Goal: Information Seeking & Learning: Learn about a topic

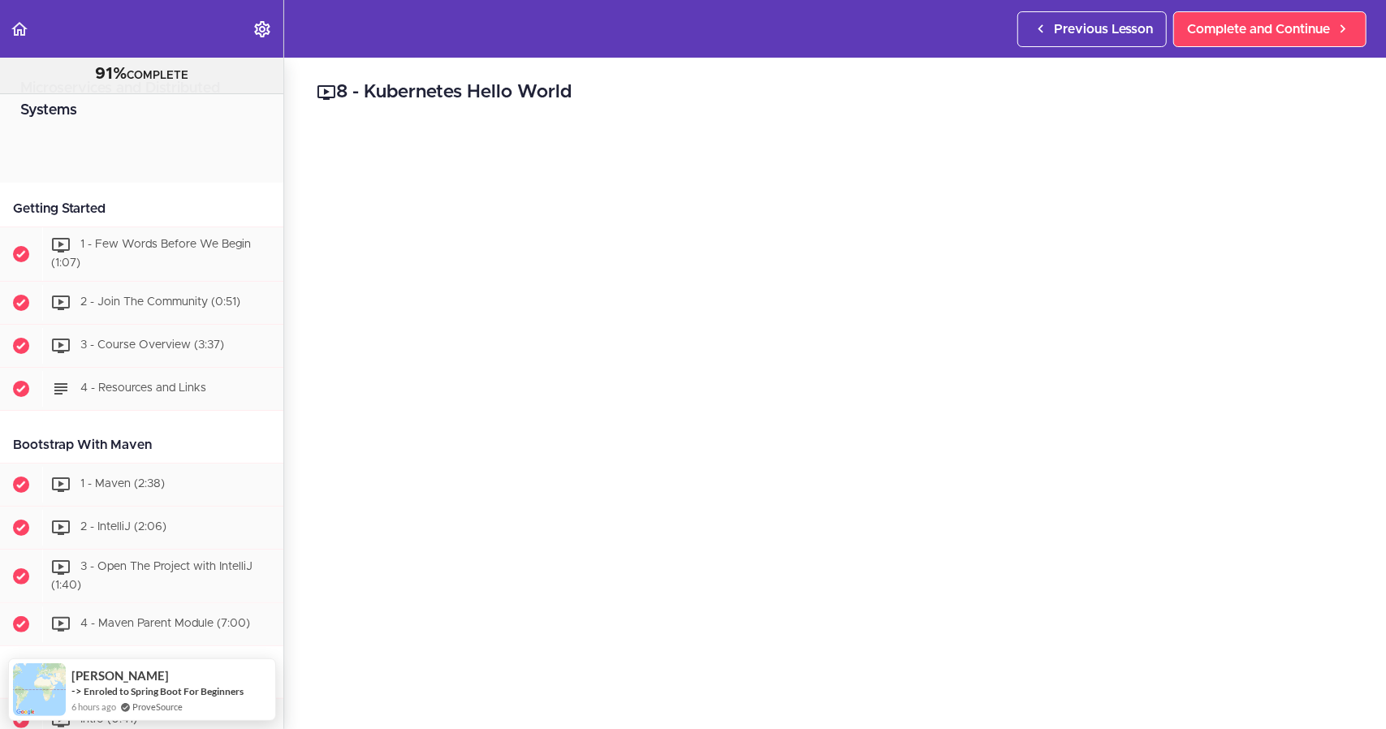
scroll to position [5410, 0]
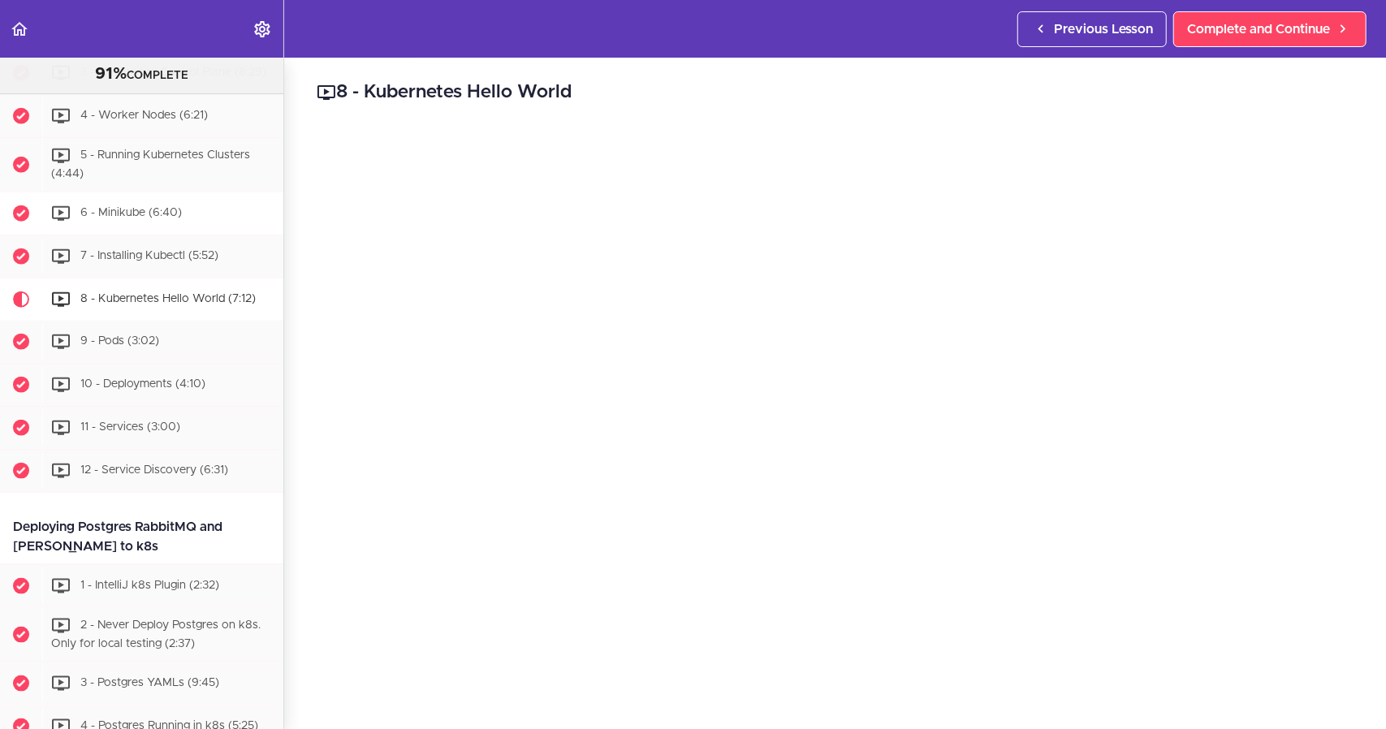
scroll to position [5303, 0]
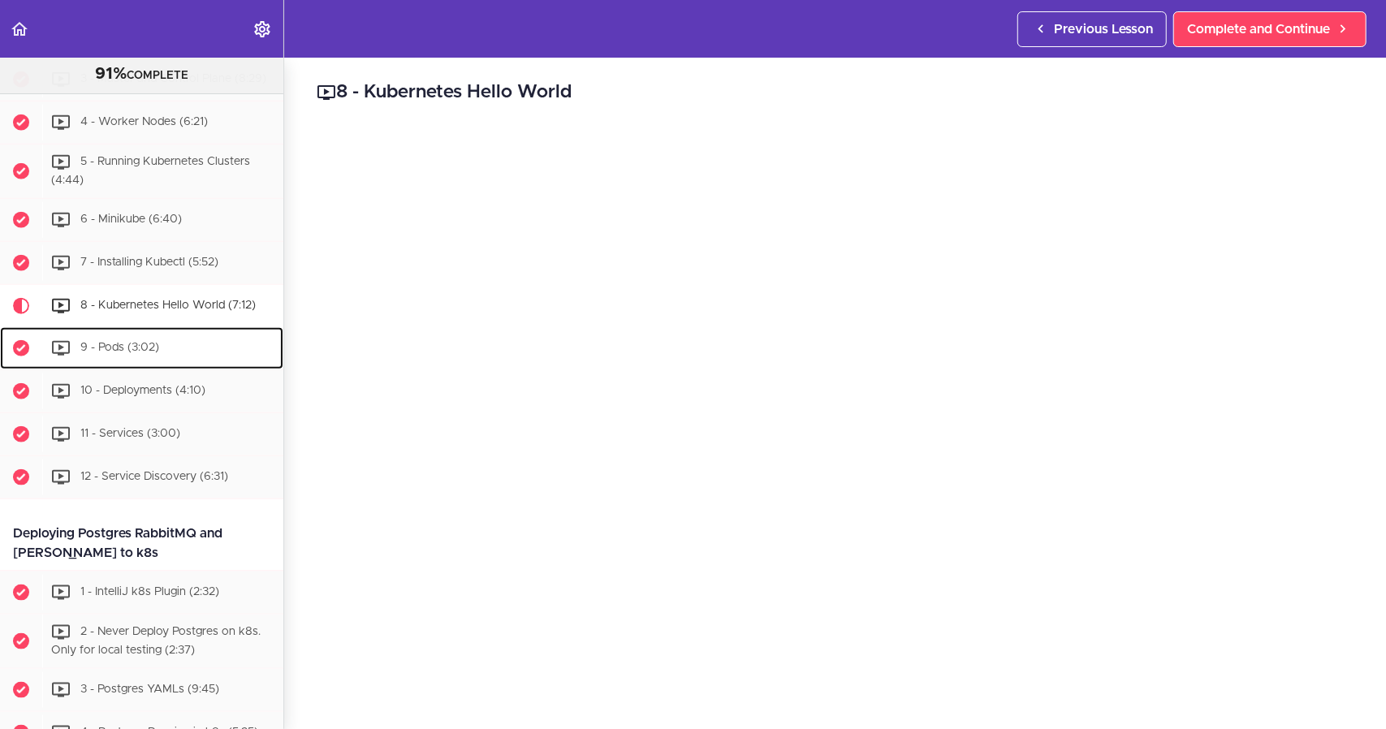
click at [159, 366] on div "9 - Pods (3:02)" at bounding box center [162, 349] width 241 height 36
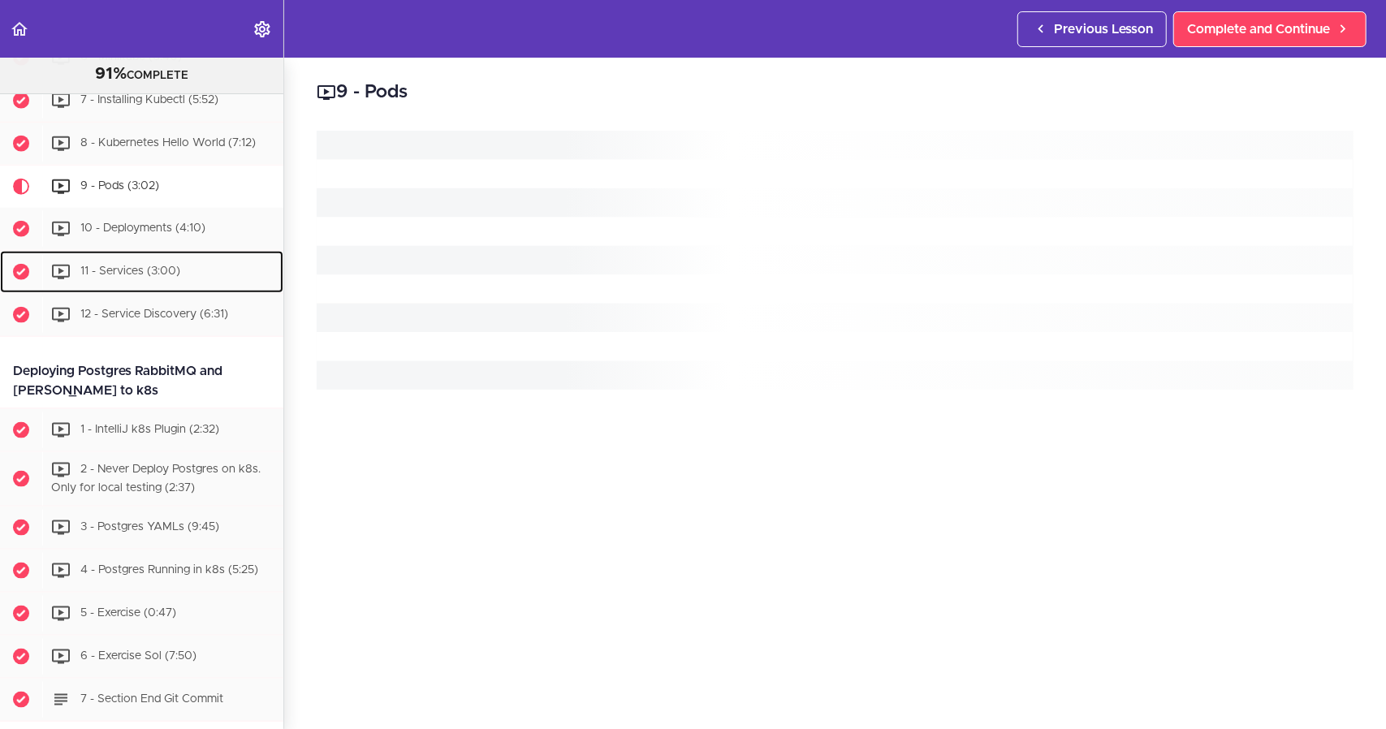
drag, startPoint x: 161, startPoint y: 411, endPoint x: 141, endPoint y: 407, distance: 19.9
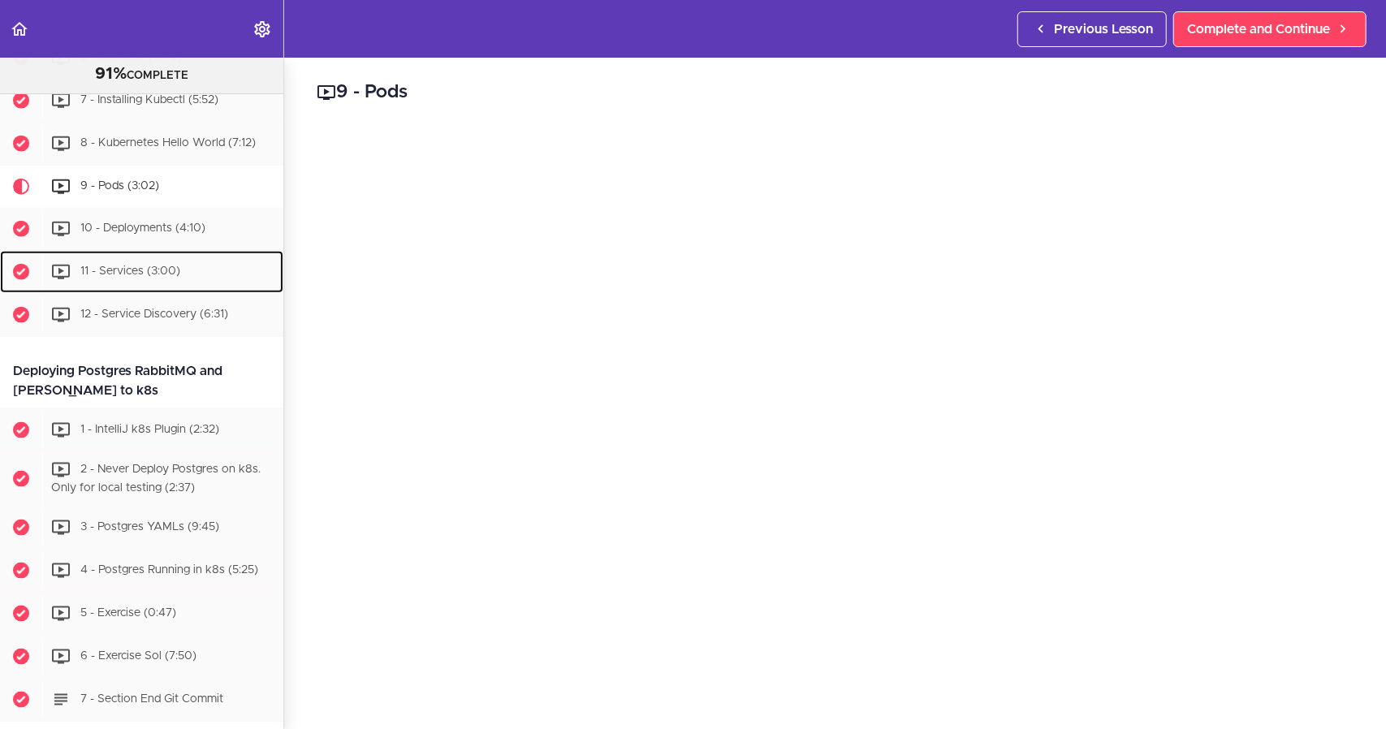
scroll to position [5574, 0]
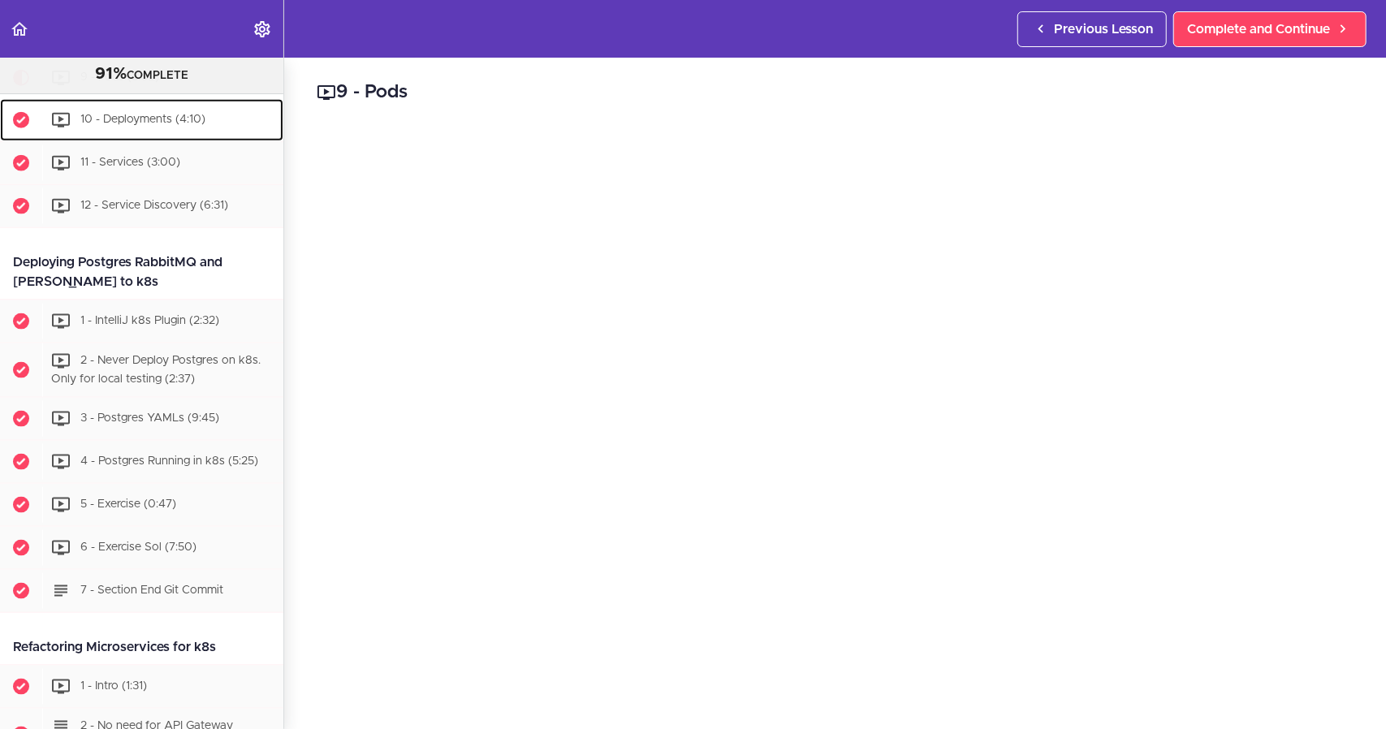
click at [140, 125] on span "10 - Deployments (4:10)" at bounding box center [142, 119] width 125 height 11
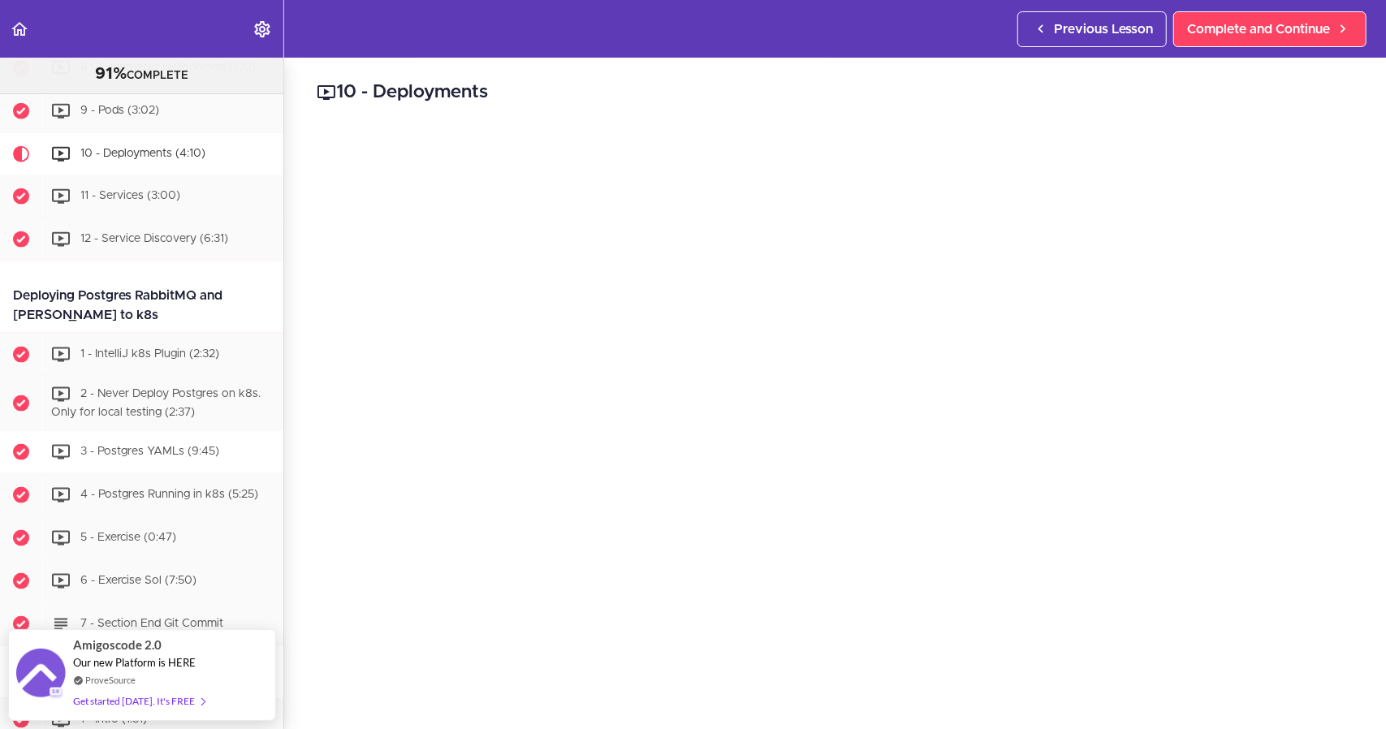
scroll to position [5536, 0]
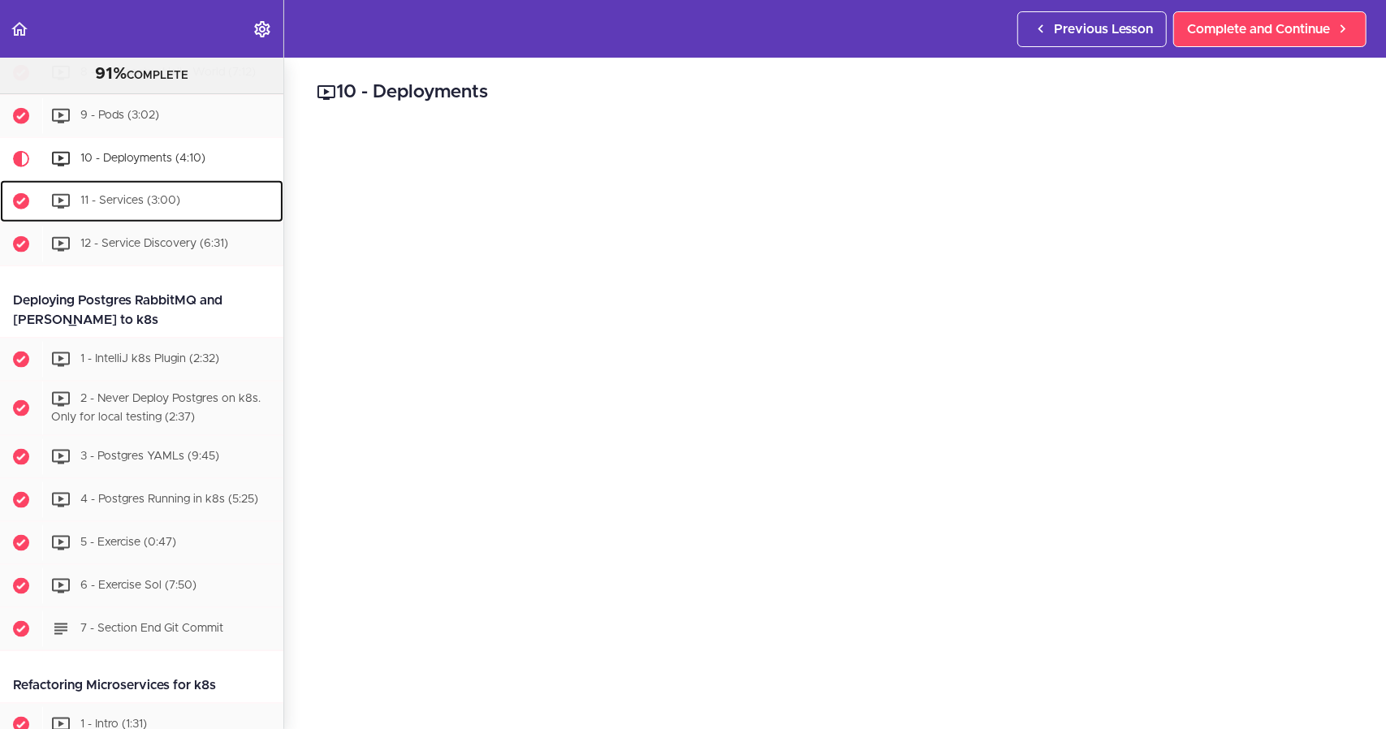
click at [166, 219] on div "11 - Services (3:00)" at bounding box center [162, 202] width 241 height 36
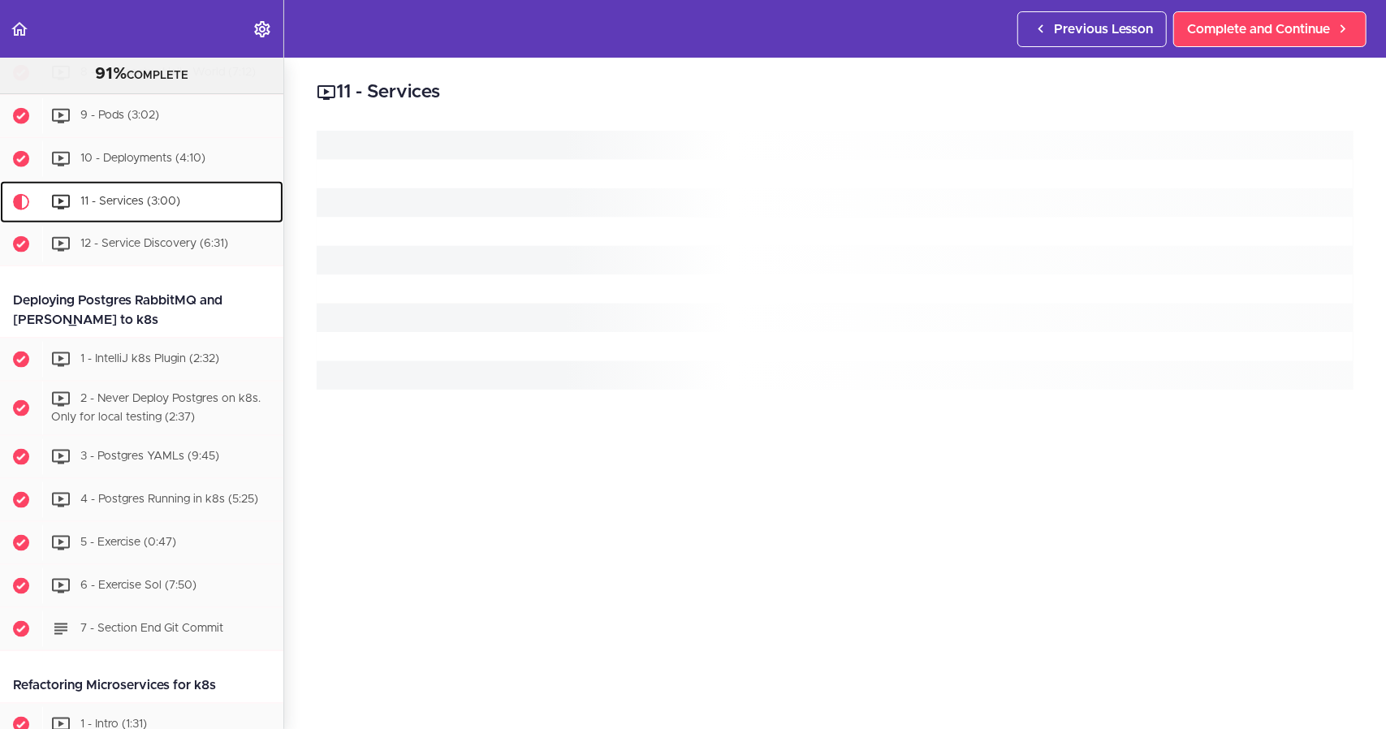
scroll to position [5660, 0]
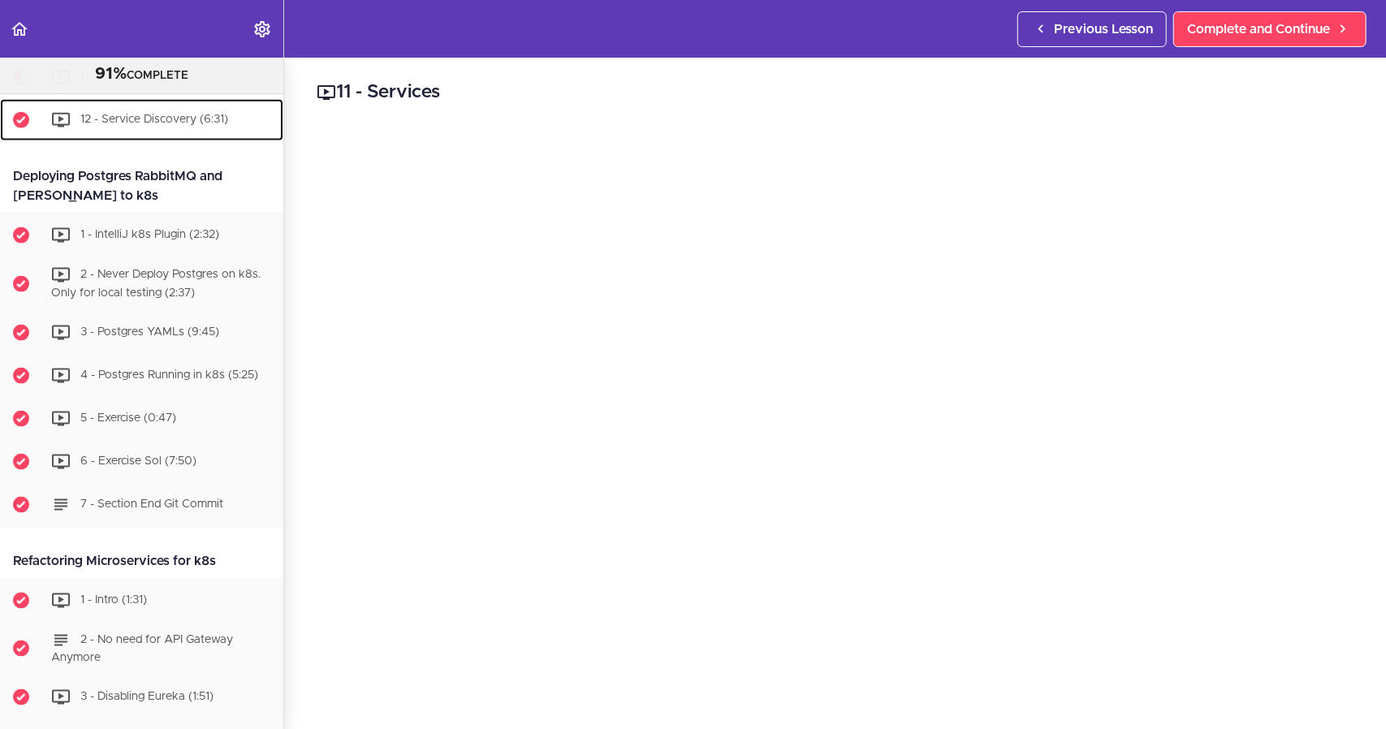
click at [171, 125] on span "12 - Service Discovery (6:31)" at bounding box center [154, 119] width 148 height 11
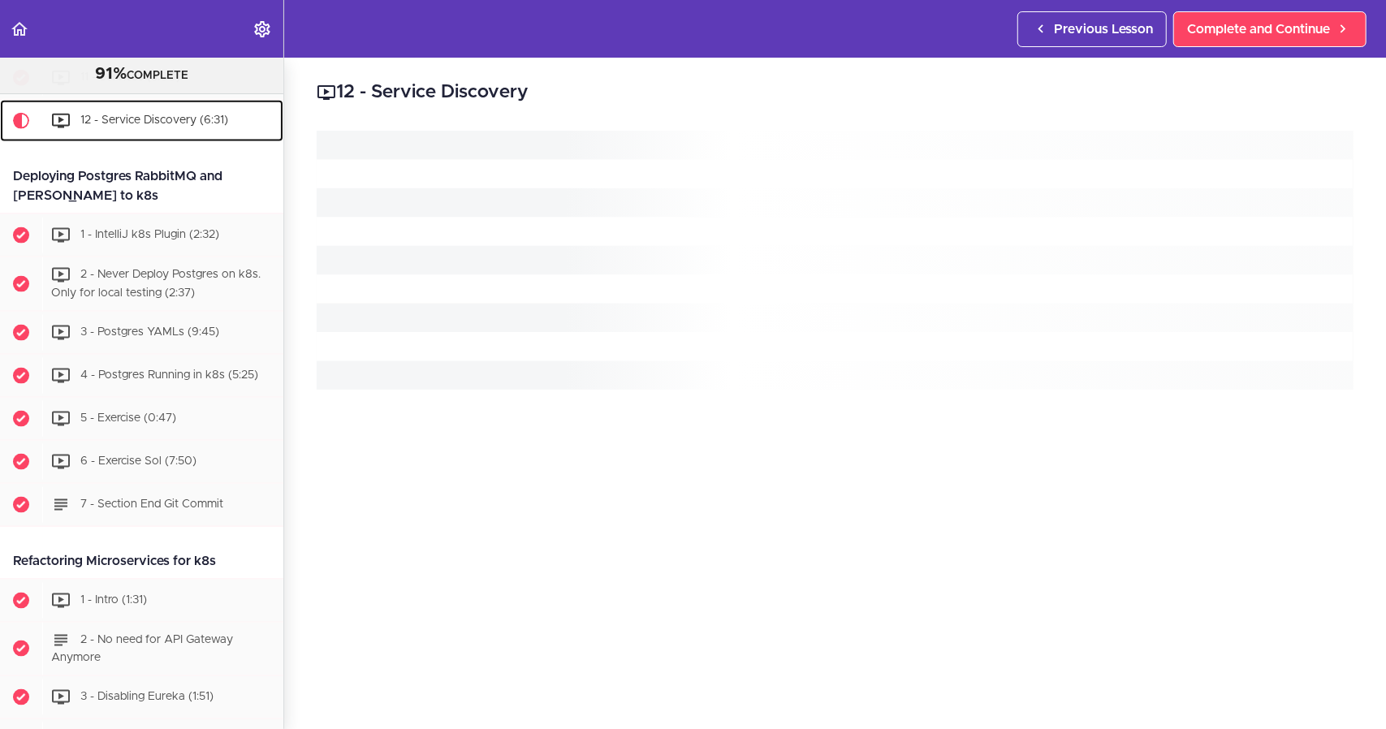
scroll to position [5702, 0]
